Goal: Task Accomplishment & Management: Use online tool/utility

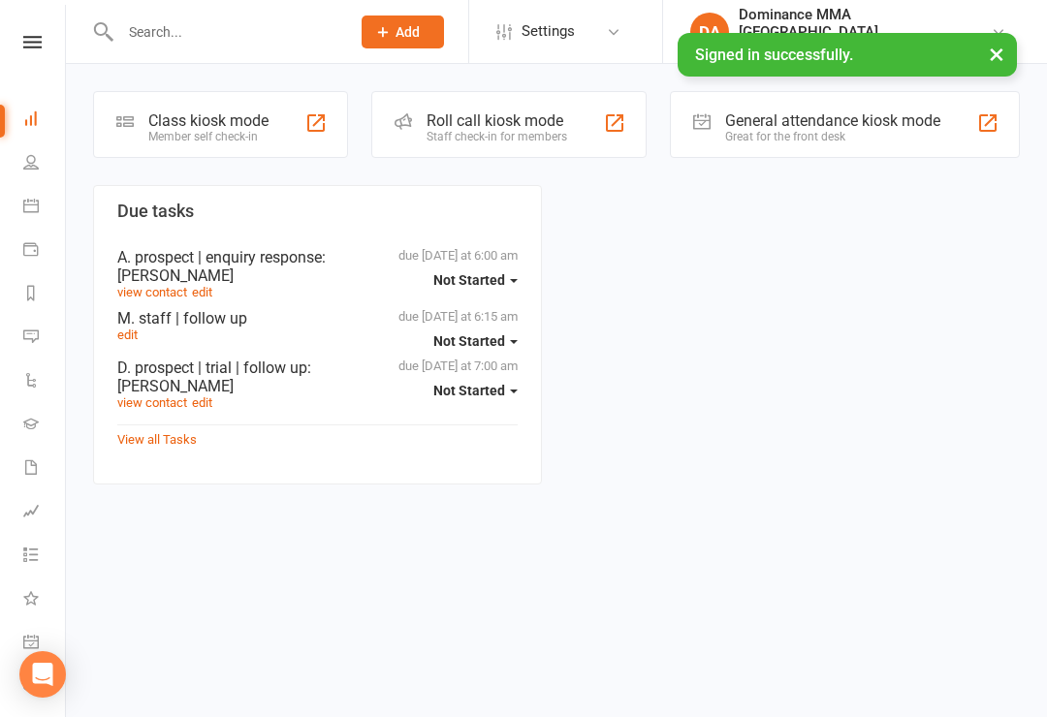
click at [236, 115] on div "Class kiosk mode" at bounding box center [208, 120] width 120 height 18
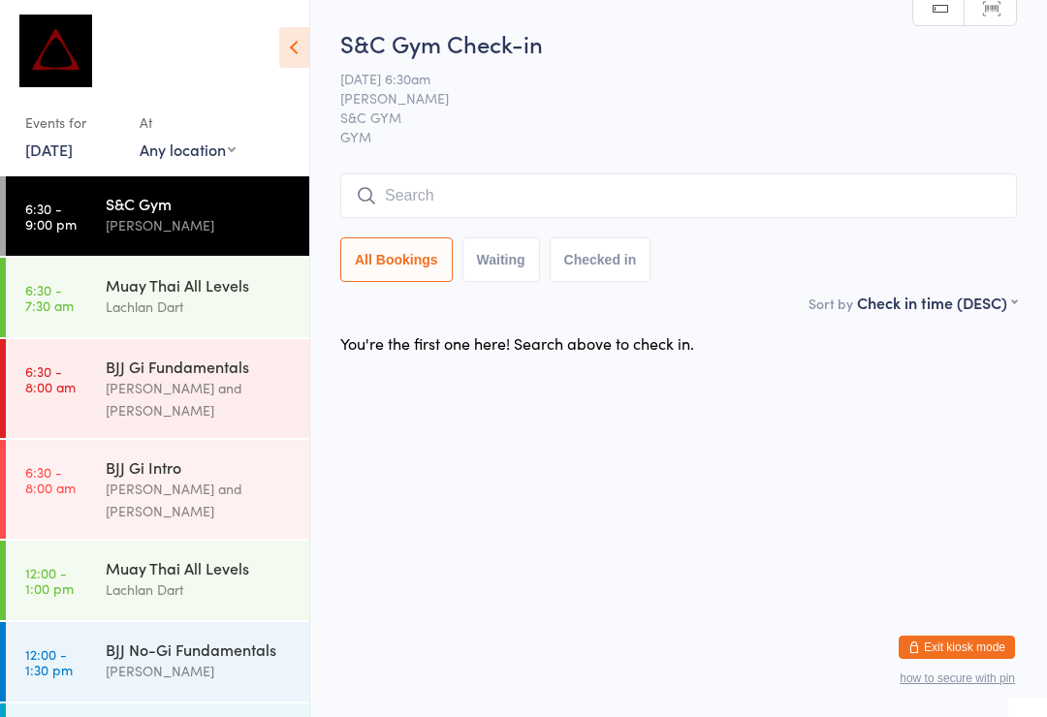
click at [142, 384] on div "Max Viney and David Hart" at bounding box center [199, 399] width 187 height 45
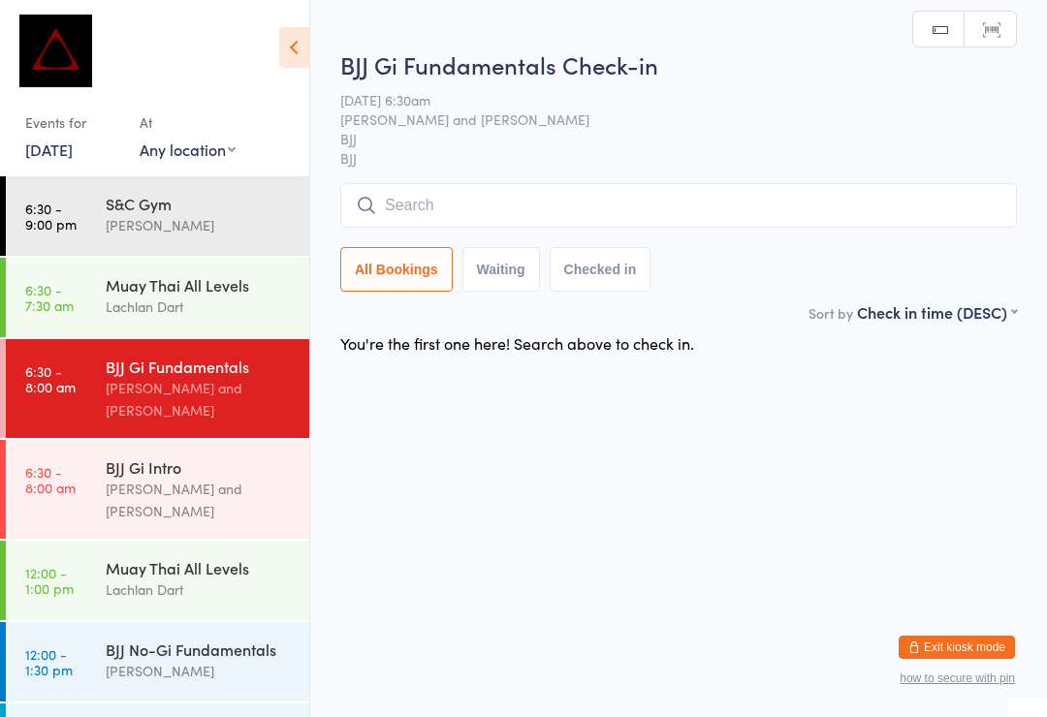
click at [434, 215] on input "search" at bounding box center [678, 205] width 677 height 45
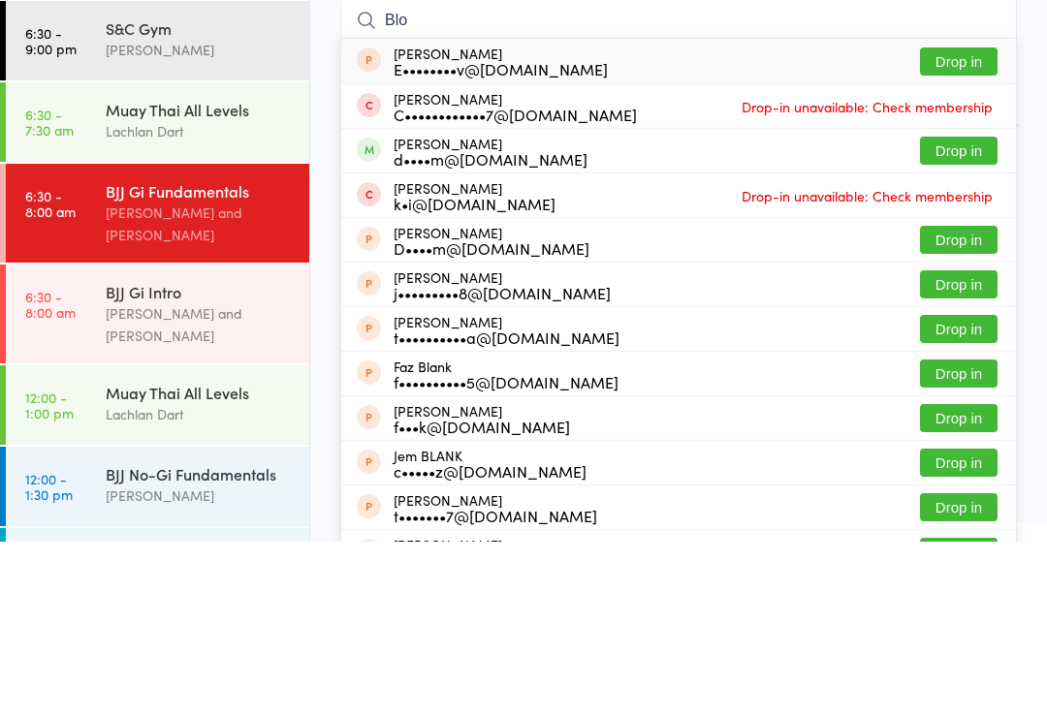
type input "Blo"
click at [933, 312] on button "Drop in" at bounding box center [959, 326] width 78 height 28
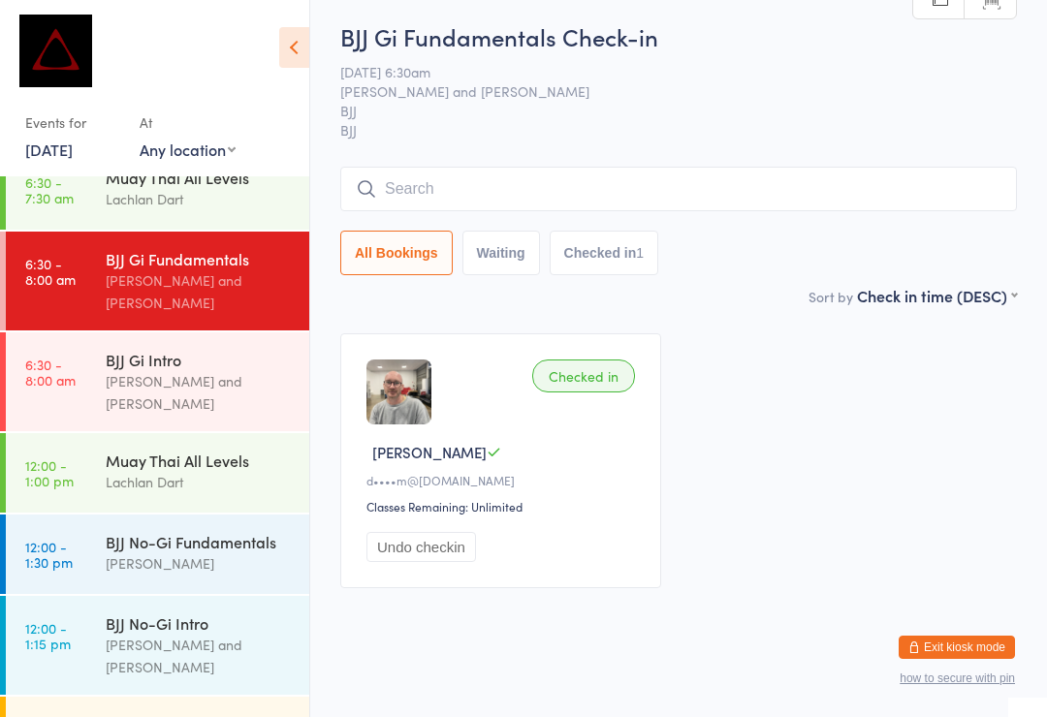
scroll to position [112, 0]
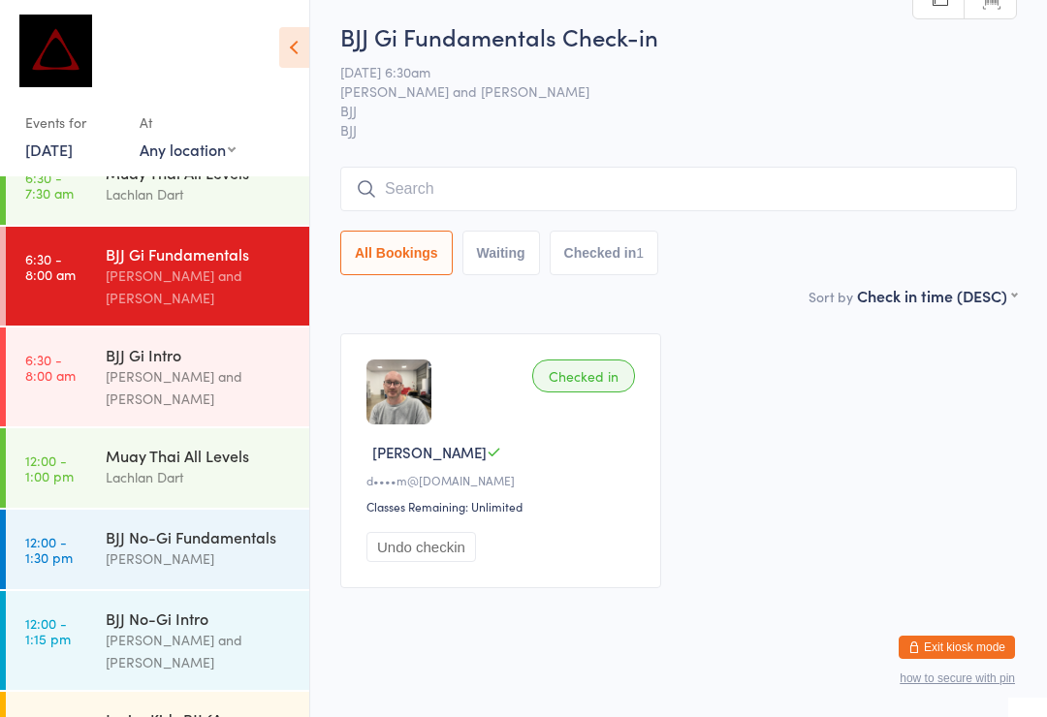
click at [194, 195] on div "Lachlan Dart" at bounding box center [199, 194] width 187 height 22
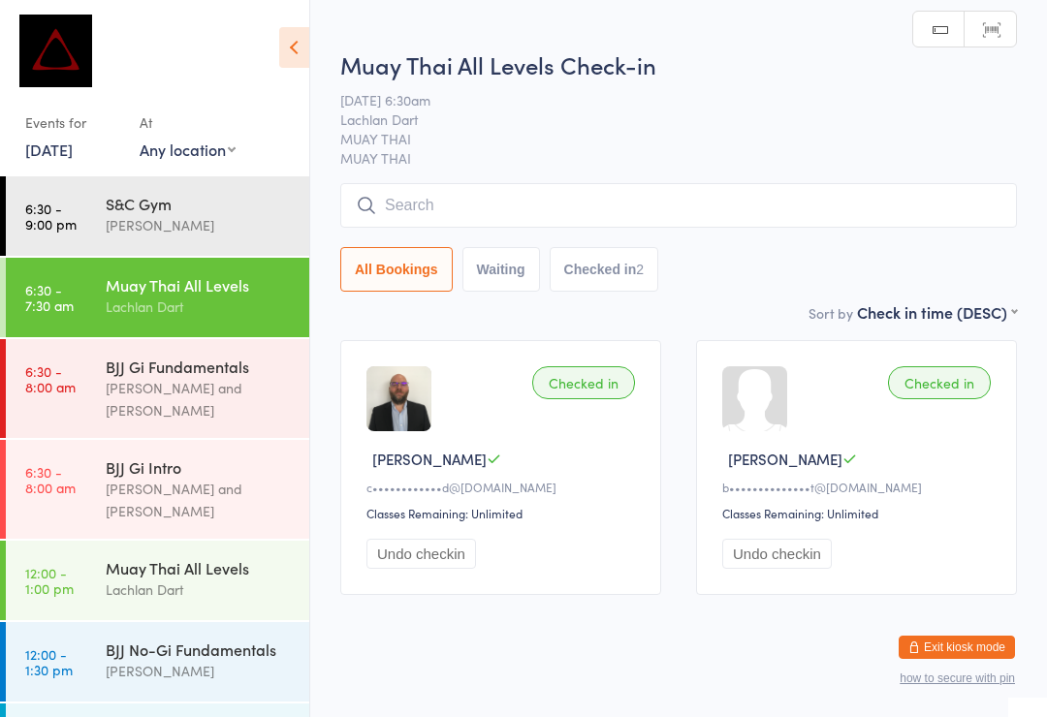
click at [544, 216] on input "search" at bounding box center [678, 205] width 677 height 45
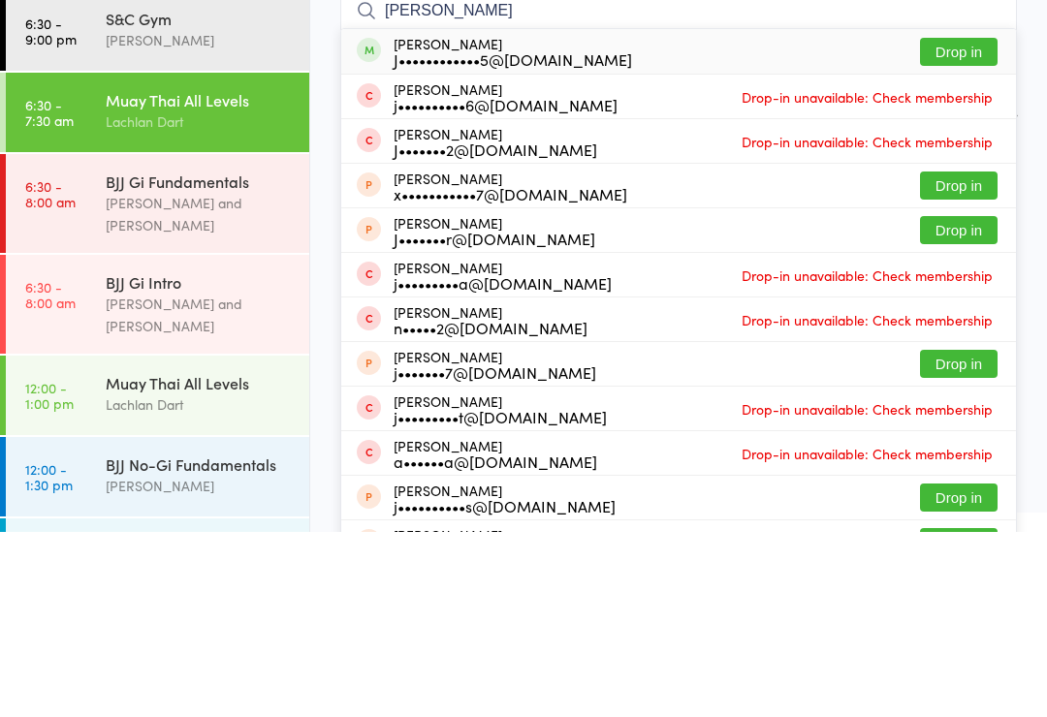
type input "Jay a"
click at [948, 223] on button "Drop in" at bounding box center [959, 237] width 78 height 28
